Goal: Transaction & Acquisition: Purchase product/service

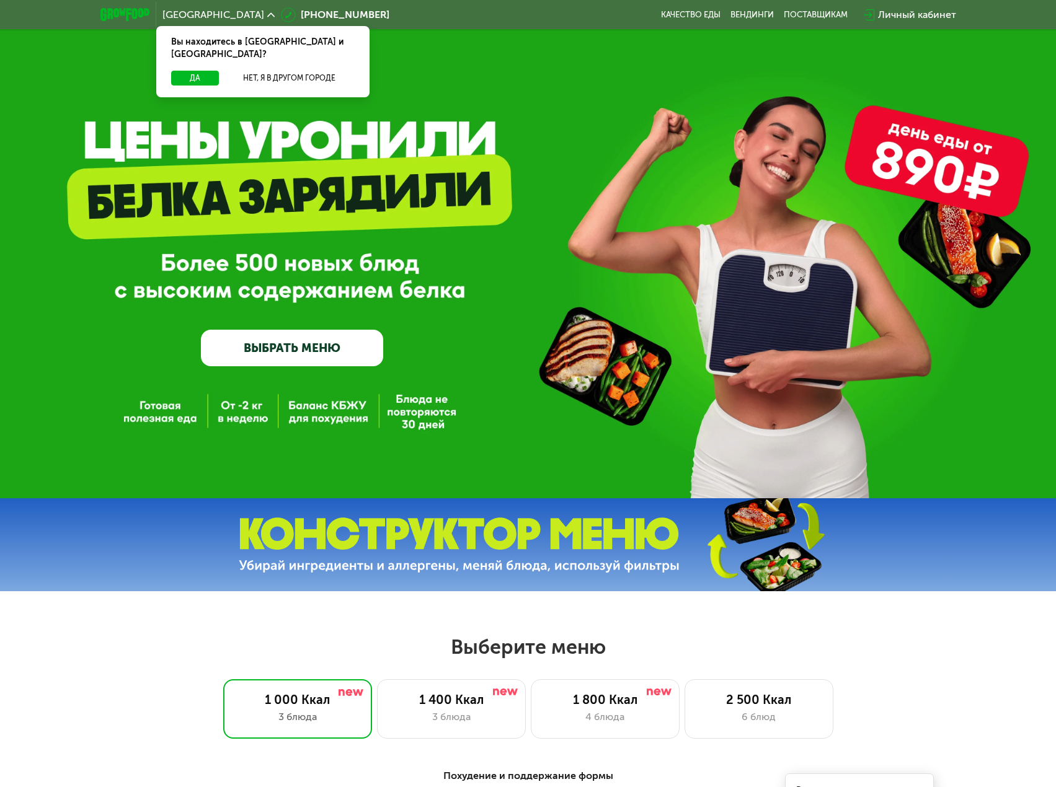
click at [800, 267] on div "GrowFood — доставка правильного питания ВЫБРАТЬ МЕНЮ" at bounding box center [528, 268] width 1056 height 198
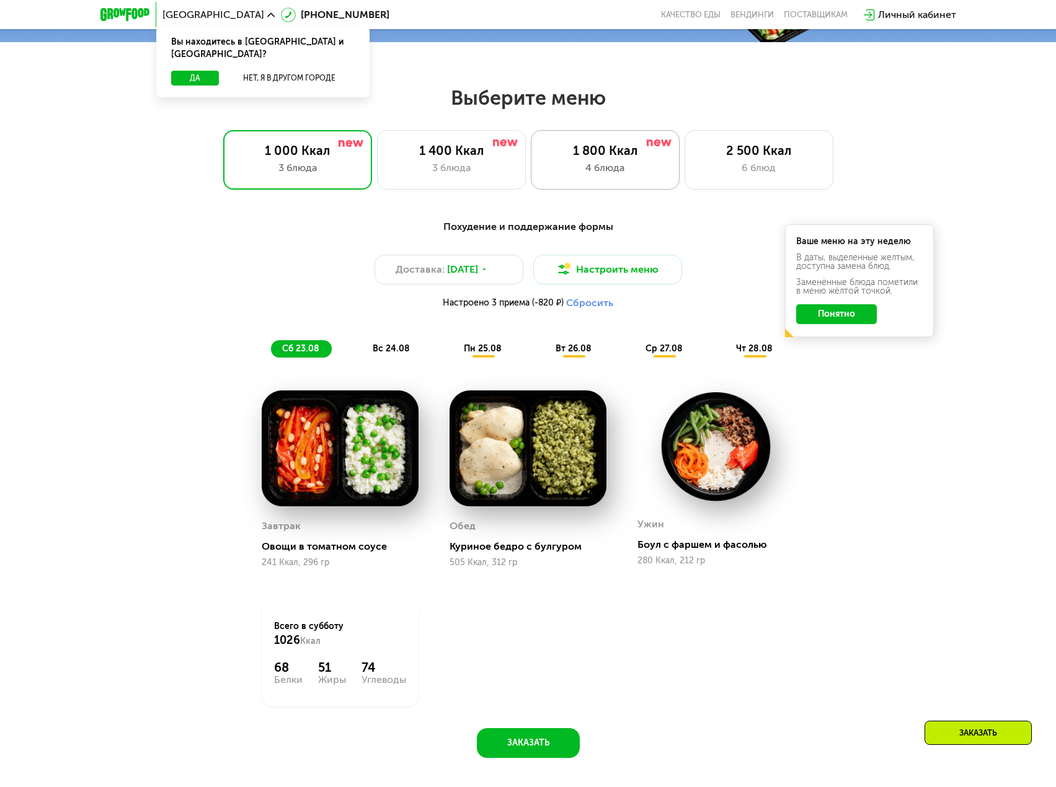
scroll to position [558, 0]
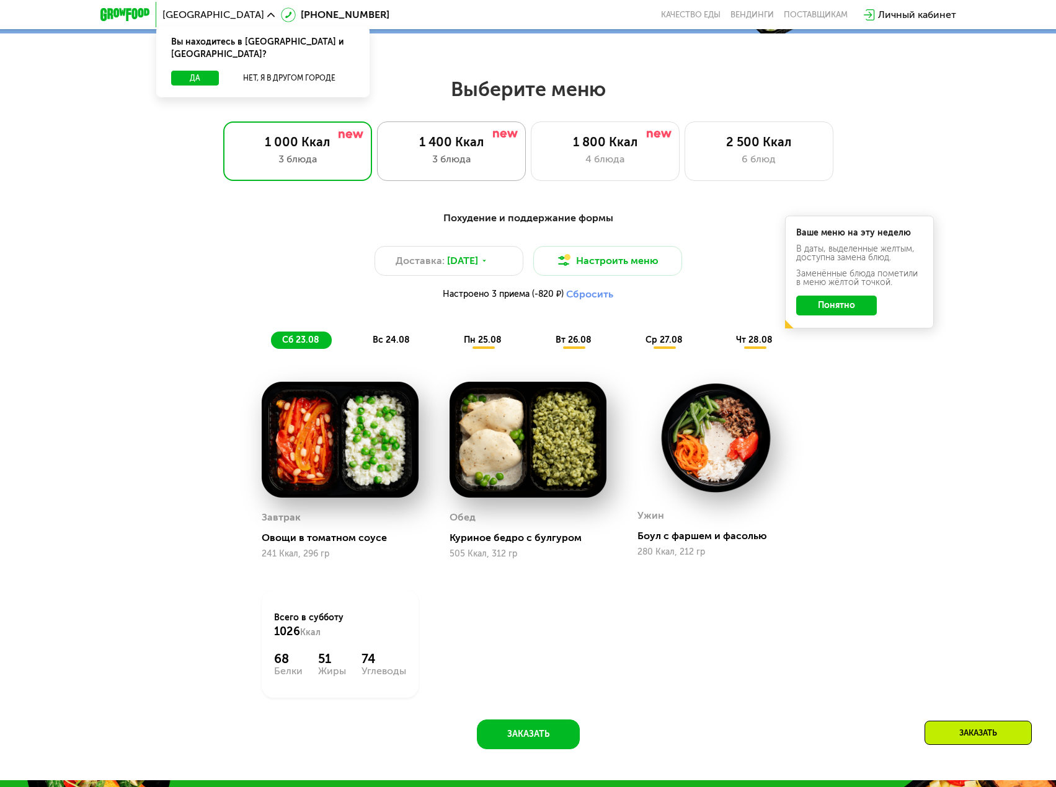
click at [498, 167] on div "3 блюда" at bounding box center [451, 159] width 123 height 15
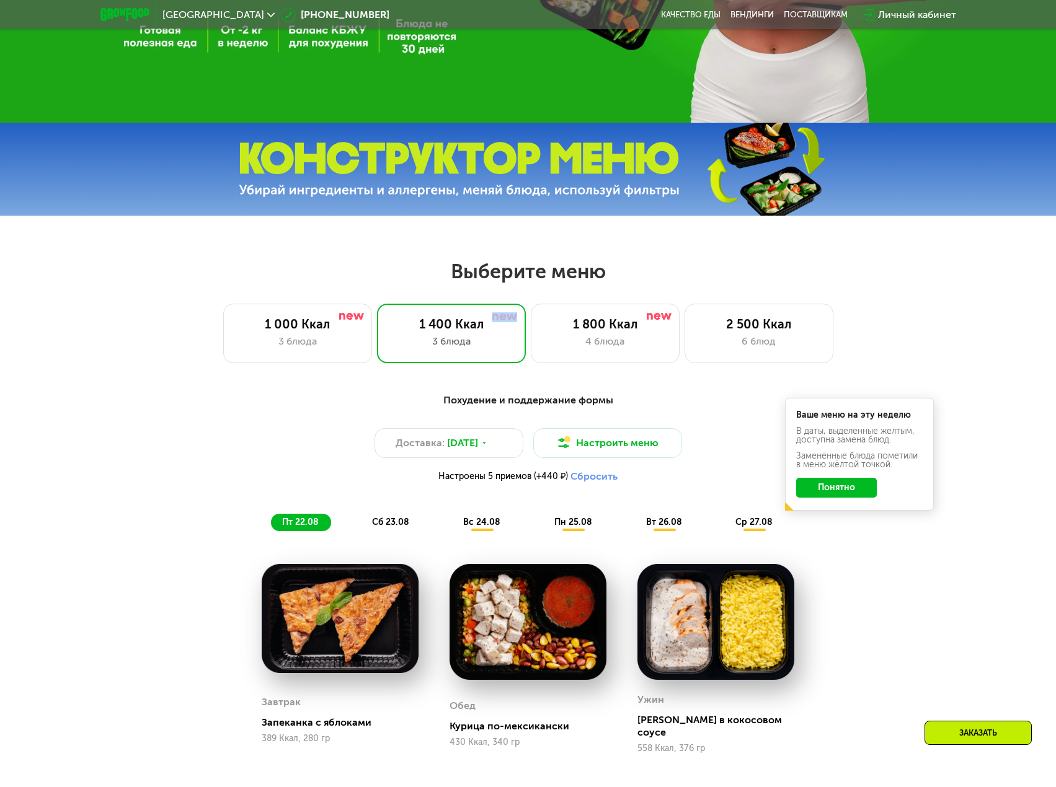
scroll to position [372, 0]
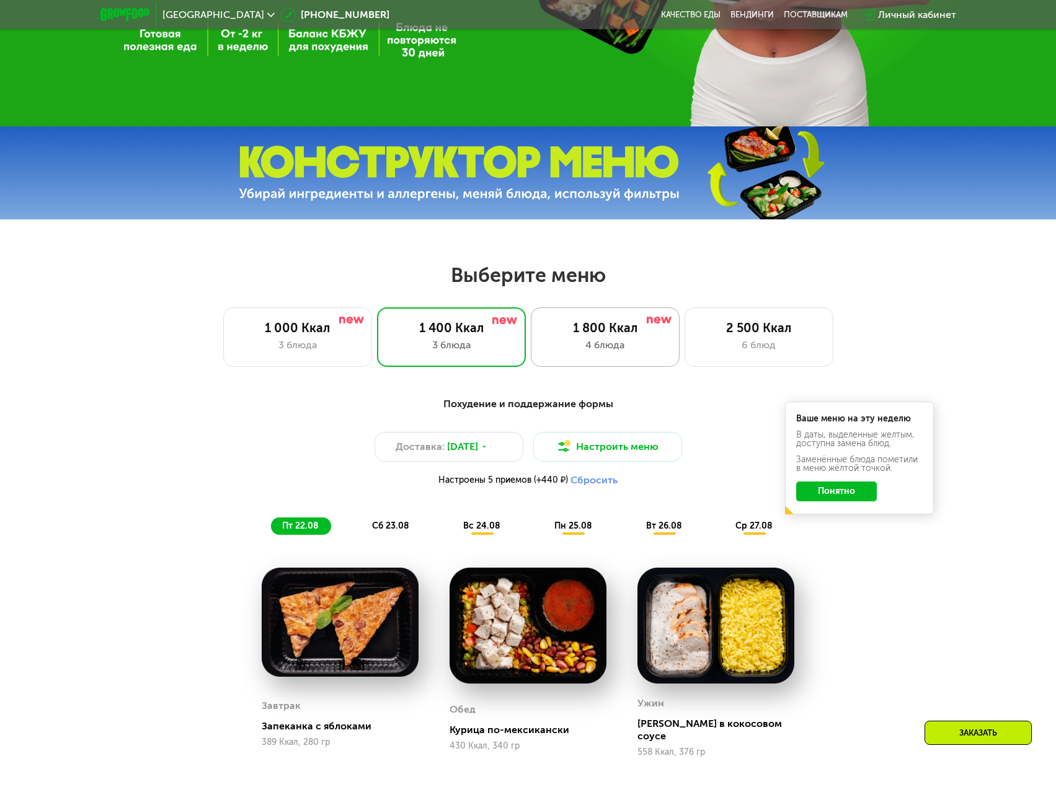
click at [684, 358] on div "1 800 Ккал 4 блюда" at bounding box center [758, 337] width 149 height 60
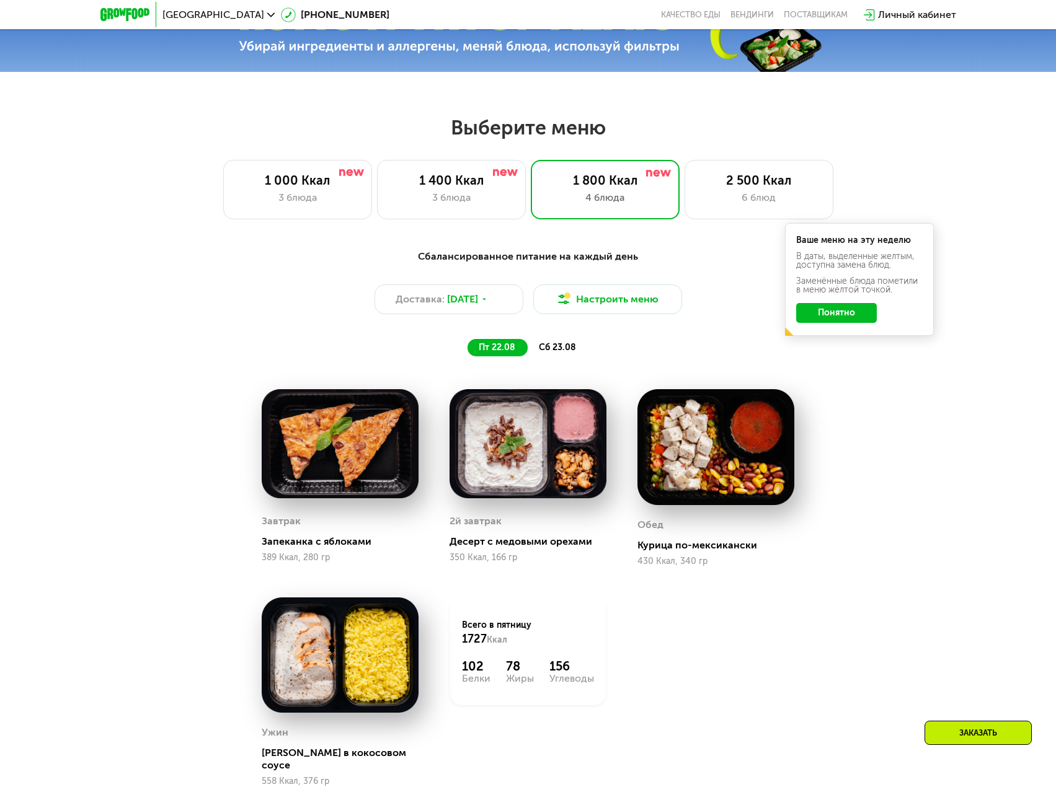
scroll to position [558, 0]
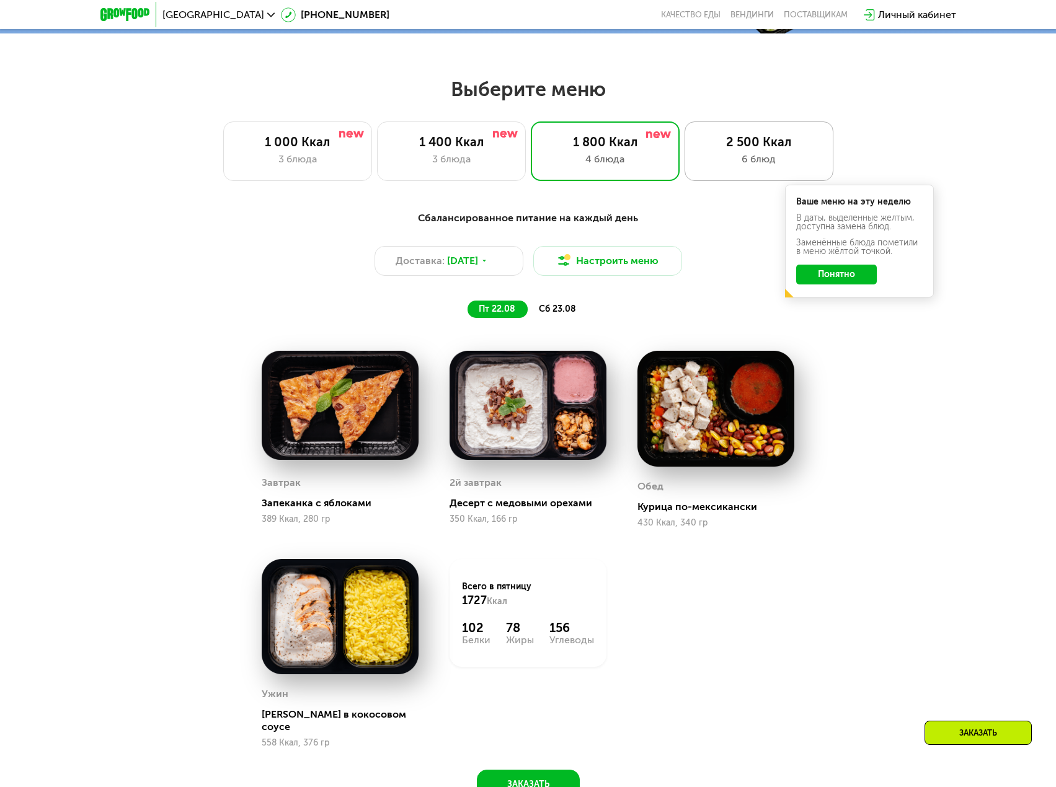
click at [707, 149] on div "2 500 Ккал" at bounding box center [758, 142] width 123 height 15
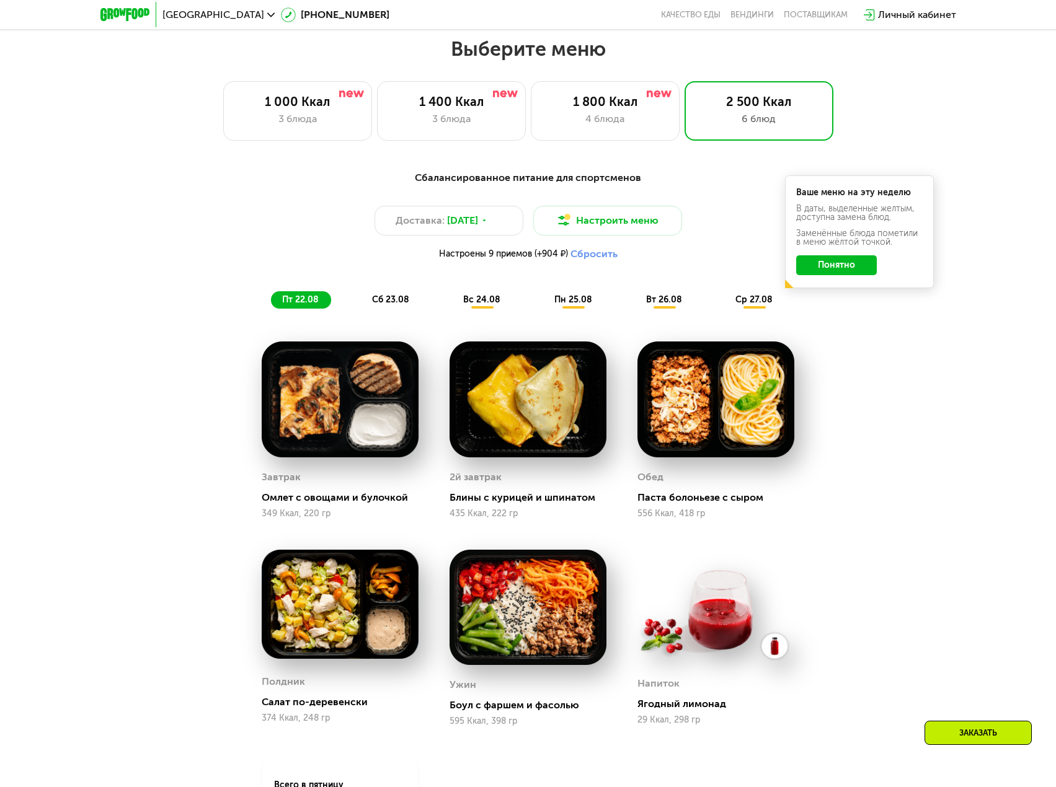
scroll to position [620, 0]
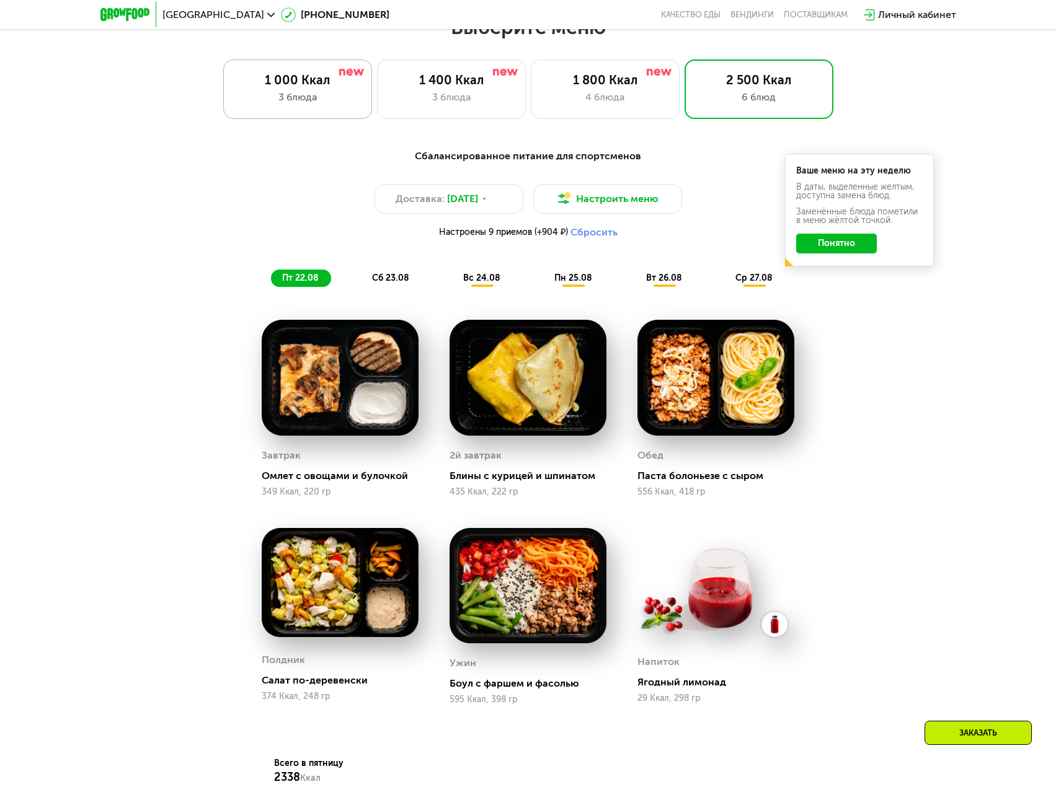
click at [311, 97] on div "3 блюда" at bounding box center [297, 97] width 123 height 15
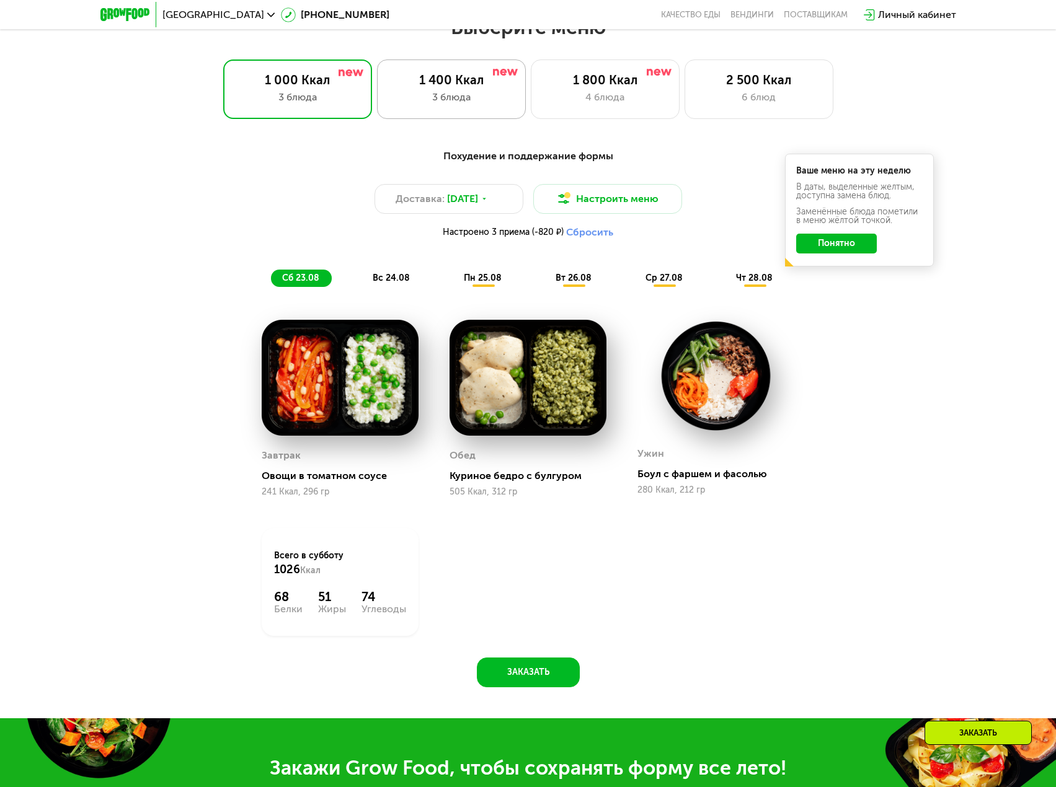
click at [489, 105] on div "3 блюда" at bounding box center [451, 97] width 123 height 15
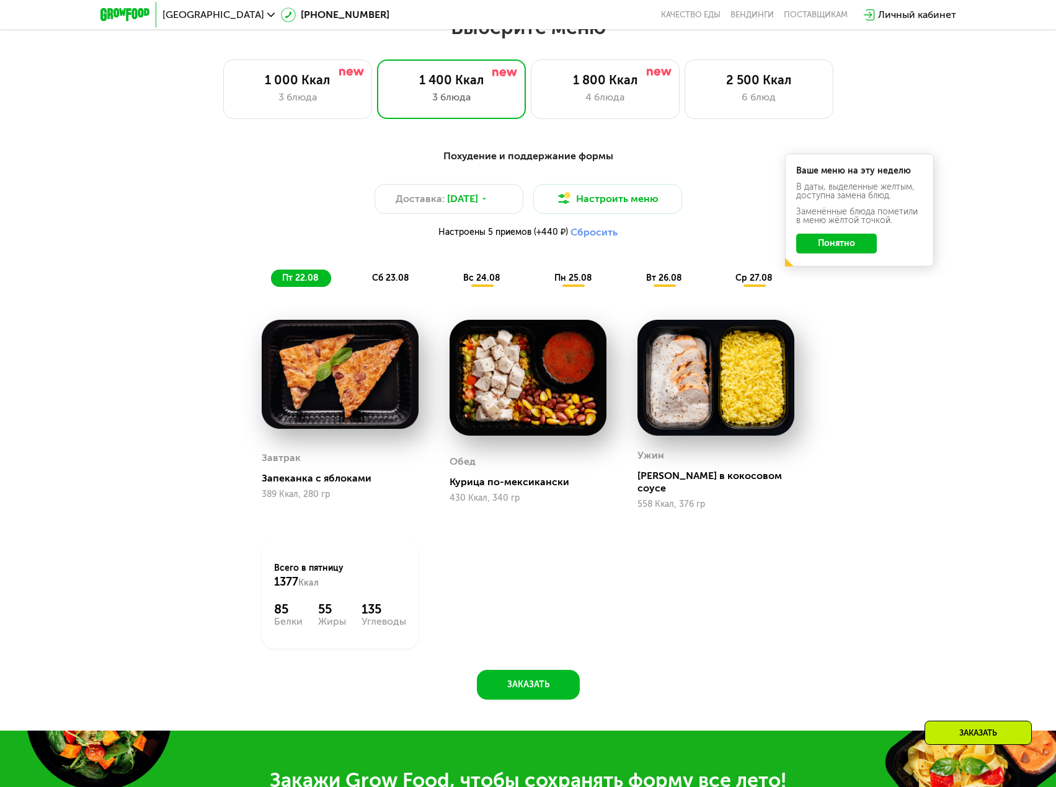
click at [452, 278] on div "сб 23.08" at bounding box center [482, 278] width 61 height 17
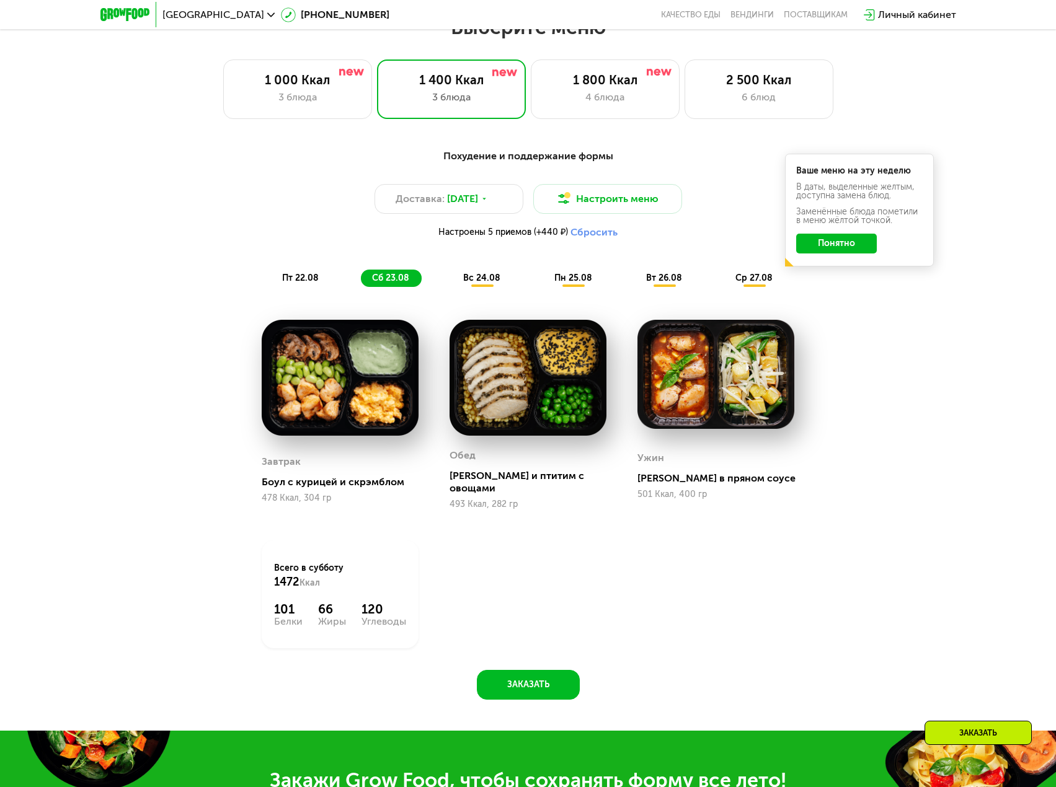
click at [361, 276] on div "пт 22.08" at bounding box center [391, 278] width 61 height 17
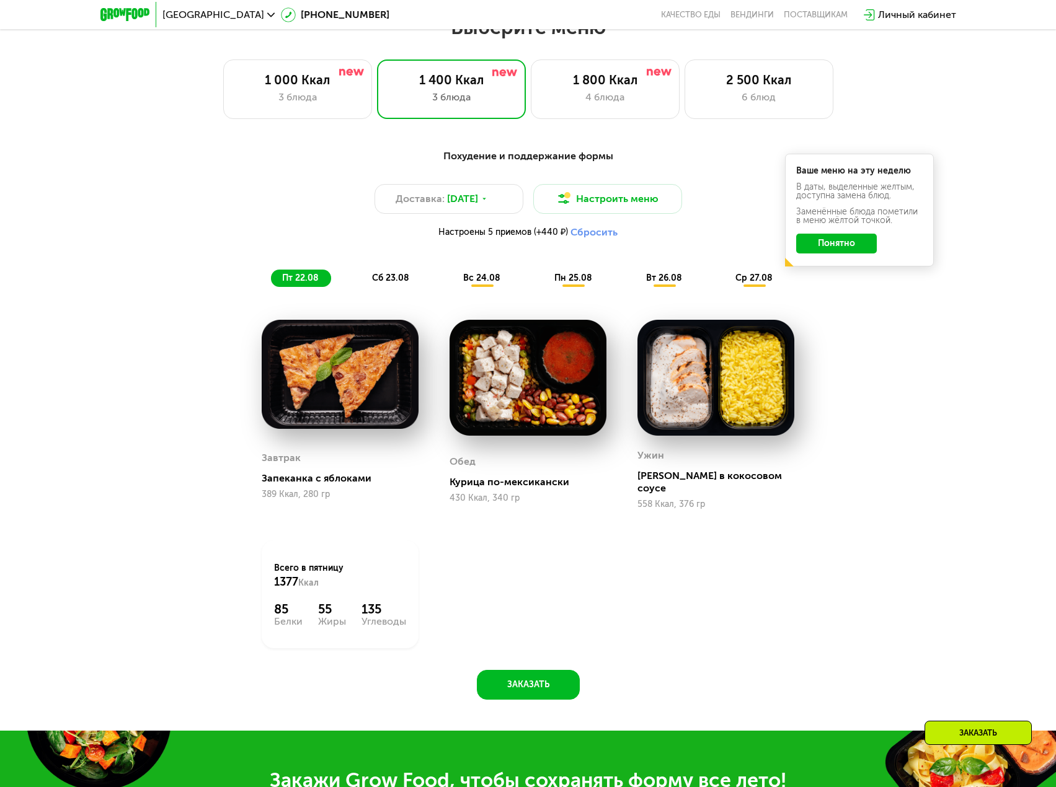
click at [390, 283] on span "сб 23.08" at bounding box center [390, 278] width 37 height 11
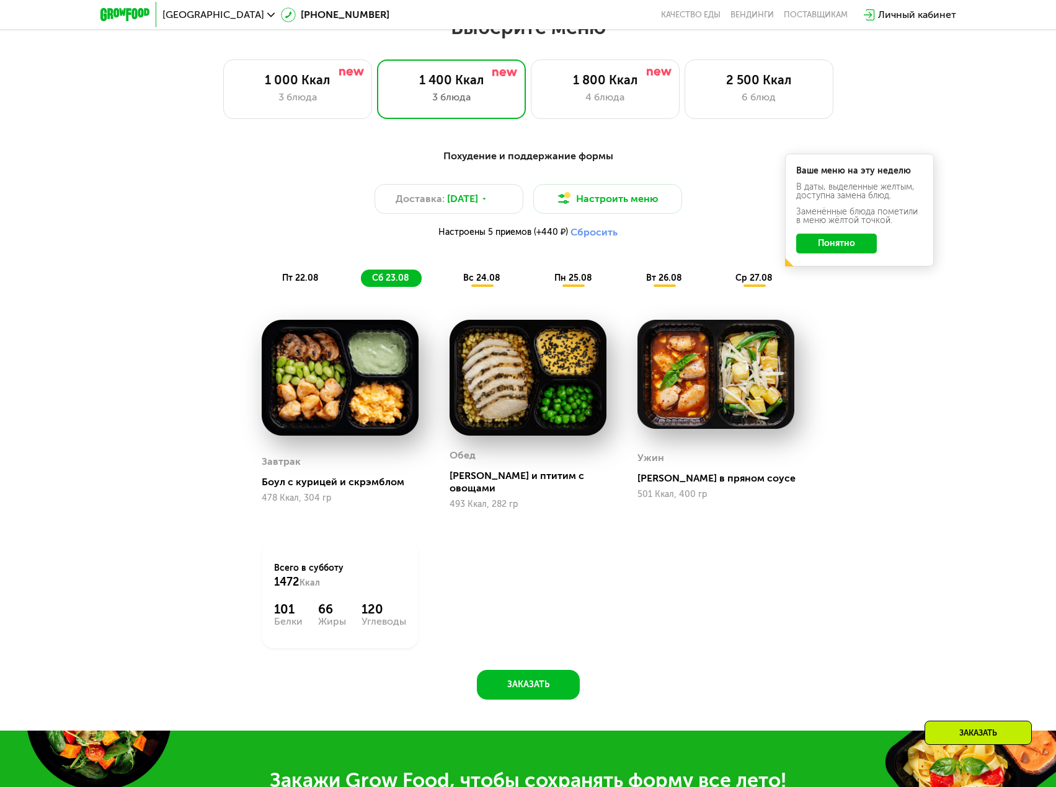
click at [476, 281] on span "вс 24.08" at bounding box center [481, 278] width 37 height 11
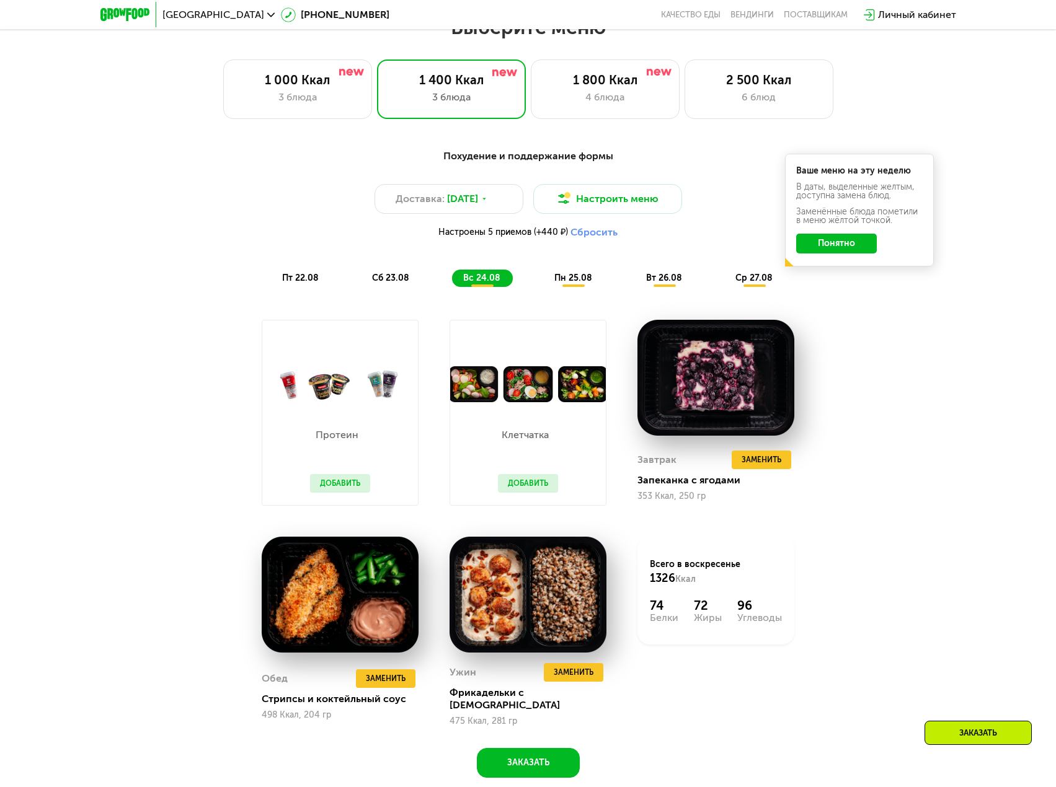
click at [562, 281] on span "пн 25.08" at bounding box center [573, 278] width 38 height 11
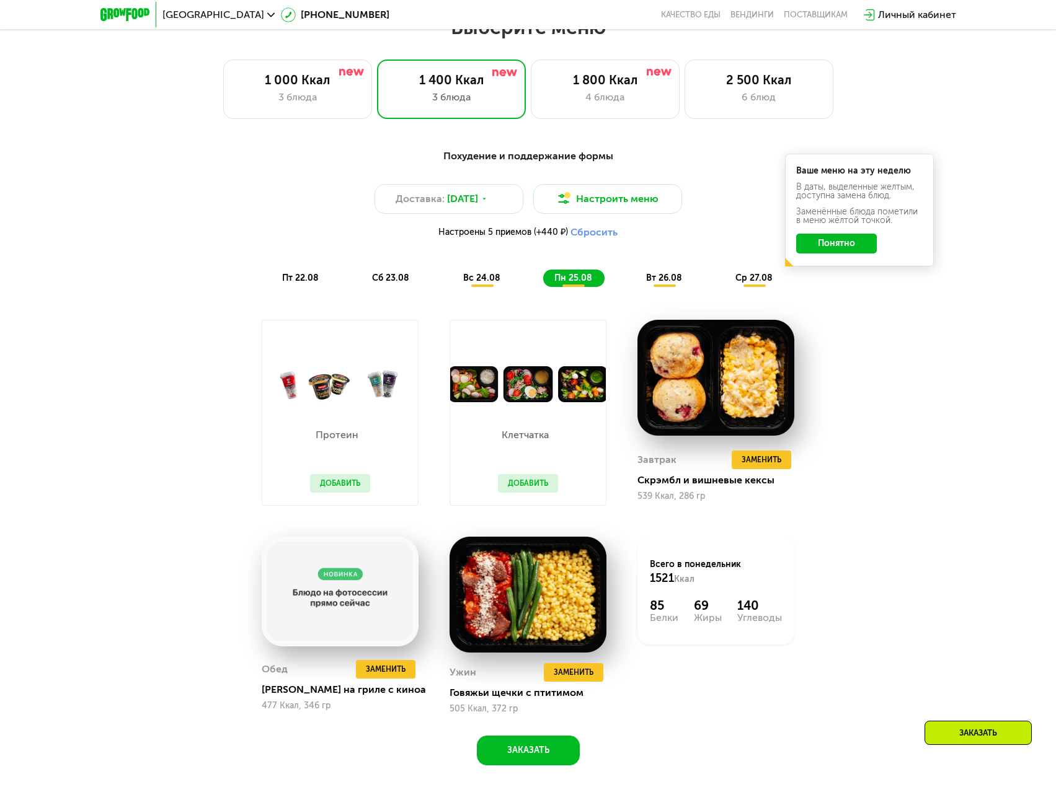
click at [724, 287] on div "вт 26.08" at bounding box center [754, 278] width 61 height 17
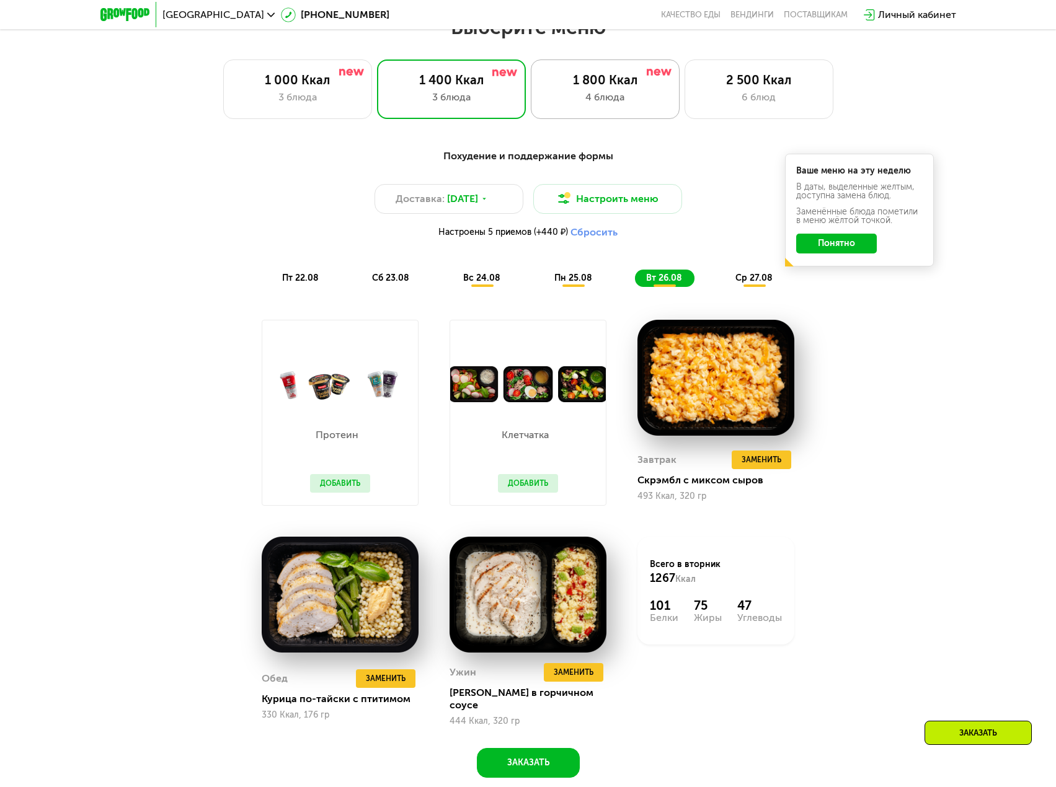
click at [560, 104] on div "4 блюда" at bounding box center [605, 97] width 123 height 15
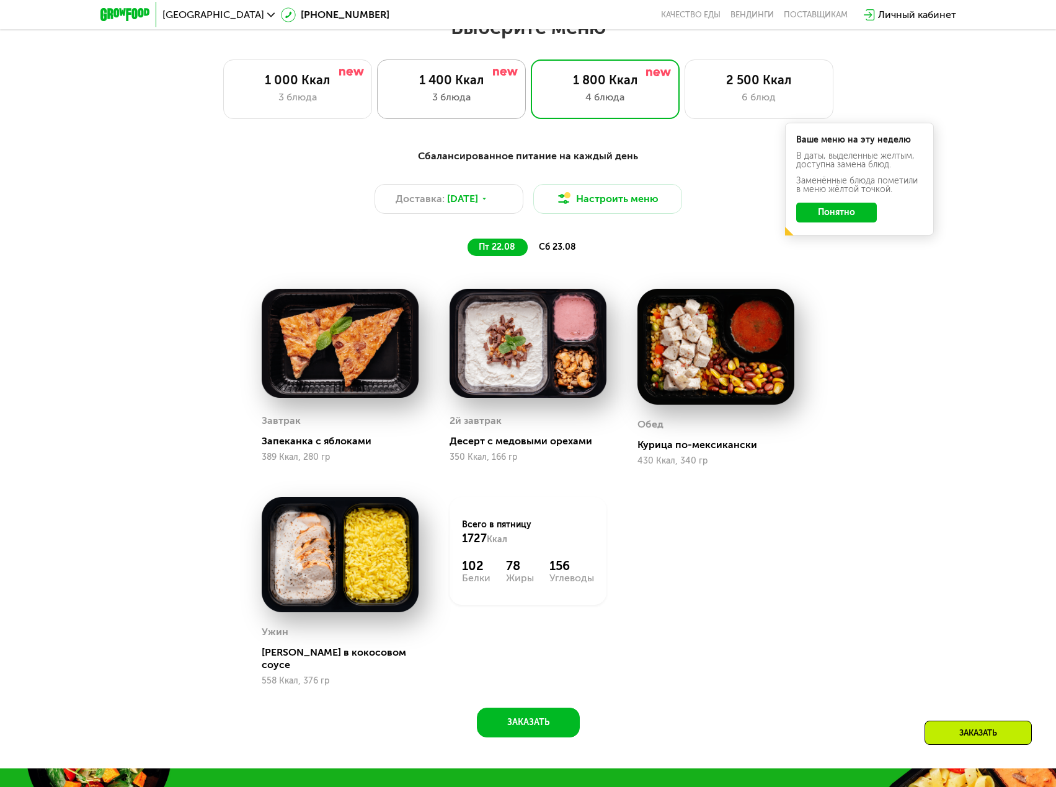
click at [479, 99] on div "3 блюда" at bounding box center [451, 97] width 123 height 15
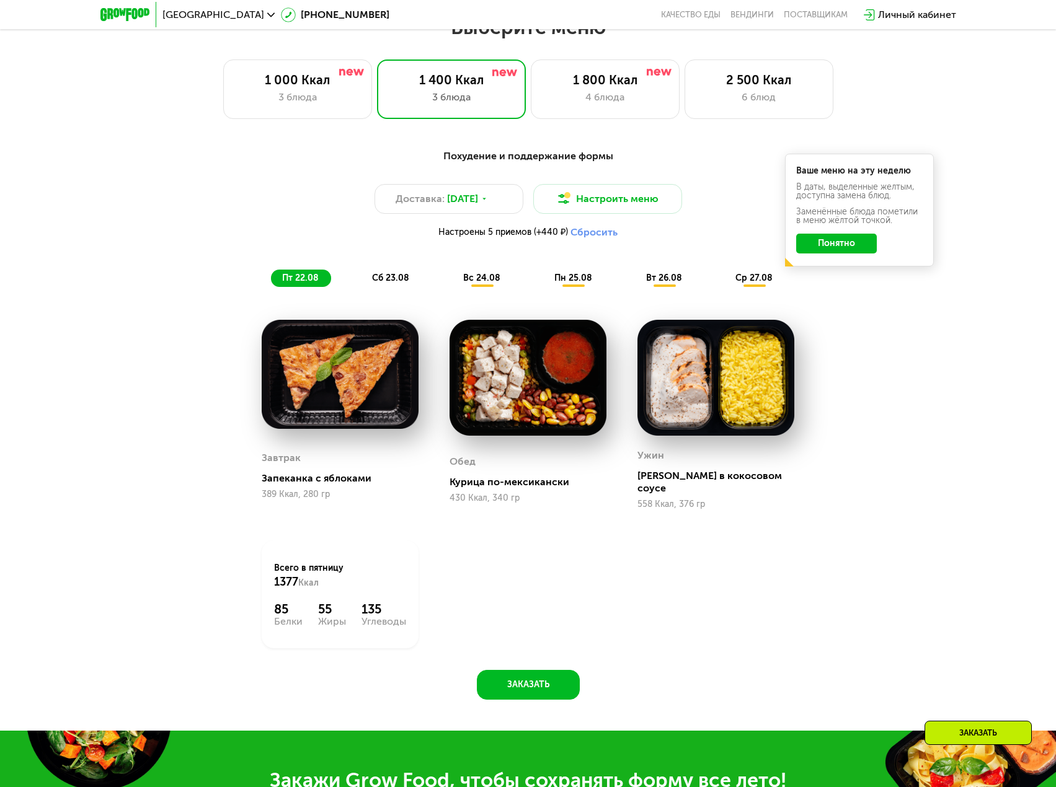
click at [663, 292] on div "Похудение и поддержание формы Доставка: 22 авг, пт Настроить меню Настроены 5 п…" at bounding box center [528, 217] width 749 height 153
click at [664, 283] on span "вт 26.08" at bounding box center [664, 278] width 36 height 11
